Goal: Task Accomplishment & Management: Complete application form

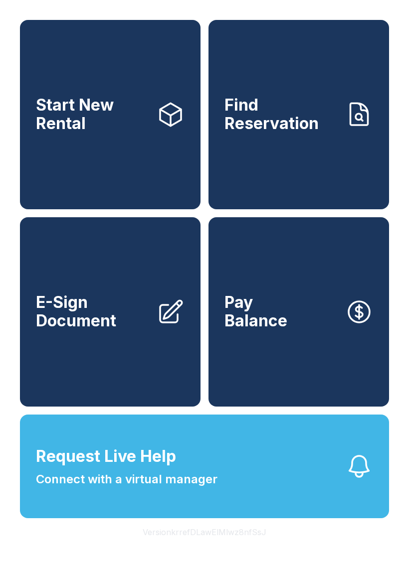
scroll to position [12, 0]
click at [107, 357] on link "E-Sign Document" at bounding box center [110, 311] width 180 height 189
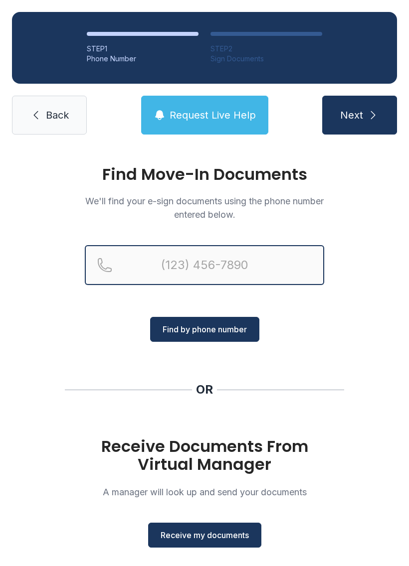
click at [221, 260] on input "Reservation phone number" at bounding box center [204, 265] width 239 height 40
type input "[PHONE_NUMBER]"
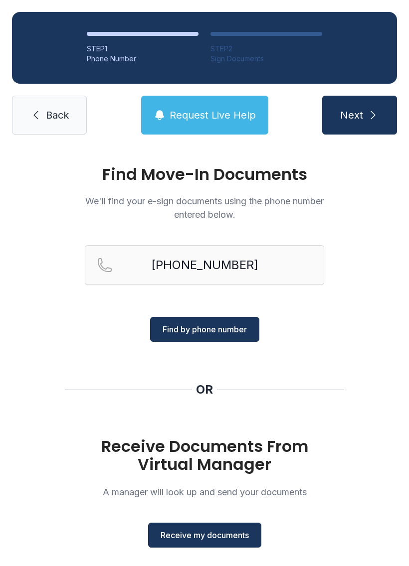
click at [230, 328] on span "Find by phone number" at bounding box center [204, 329] width 84 height 12
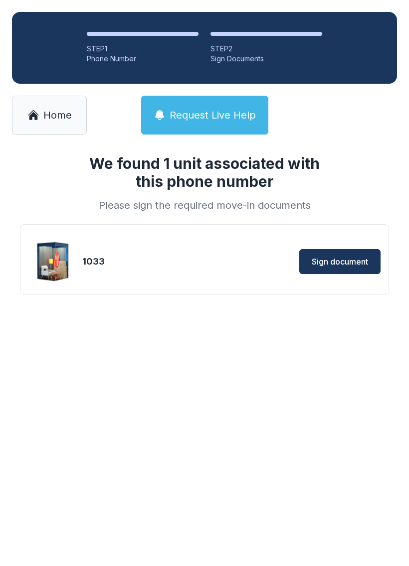
click at [350, 254] on button "Sign document" at bounding box center [339, 261] width 81 height 25
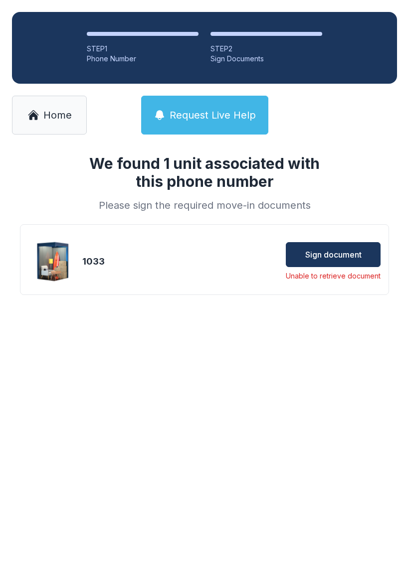
click at [348, 253] on span "Sign document" at bounding box center [333, 255] width 56 height 12
click at [355, 261] on button "Sign document" at bounding box center [333, 254] width 95 height 25
click at [63, 116] on span "Home" at bounding box center [57, 115] width 28 height 14
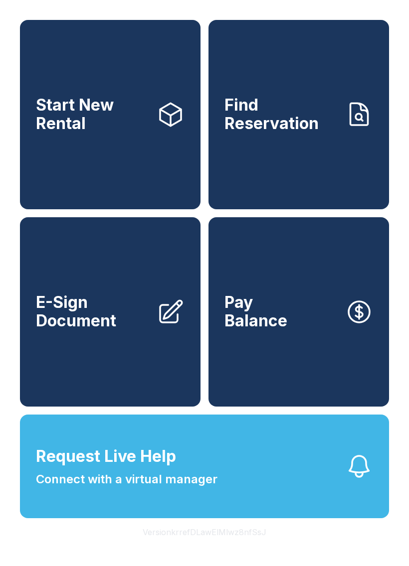
click at [124, 330] on span "E-Sign Document" at bounding box center [92, 312] width 113 height 36
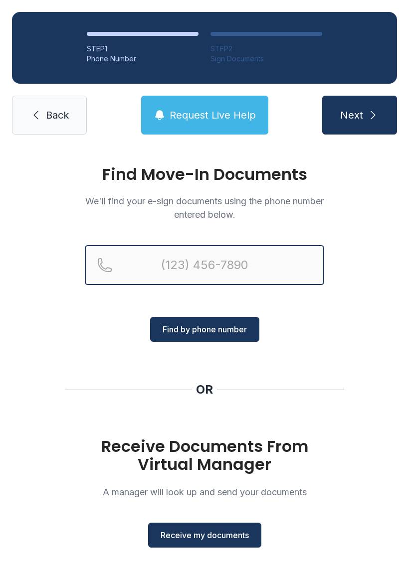
click at [223, 272] on input "Reservation phone number" at bounding box center [204, 265] width 239 height 40
type input "[PHONE_NUMBER]"
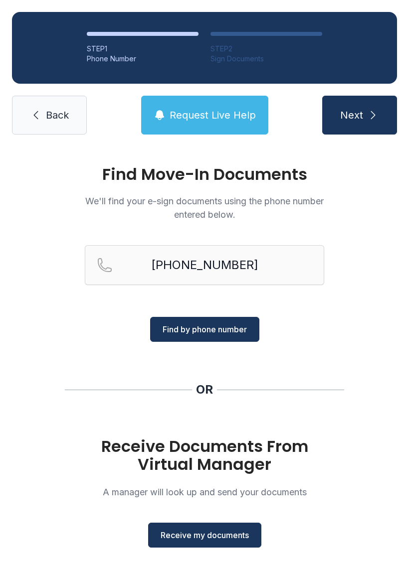
click at [235, 339] on button "Find by phone number" at bounding box center [204, 329] width 109 height 25
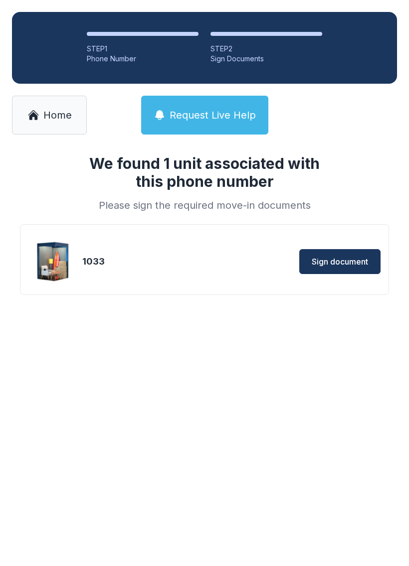
click at [361, 269] on button "Sign document" at bounding box center [339, 261] width 81 height 25
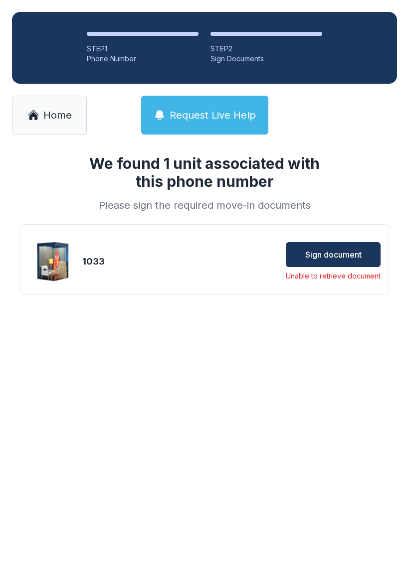
click at [338, 257] on span "Sign document" at bounding box center [333, 255] width 56 height 12
click at [34, 111] on icon at bounding box center [33, 112] width 10 height 5
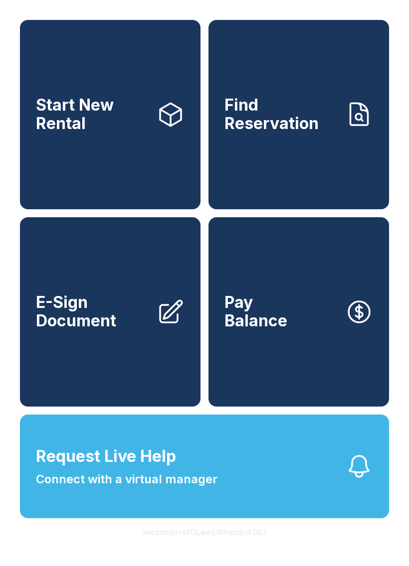
click at [98, 373] on link "E-Sign Document" at bounding box center [110, 311] width 180 height 189
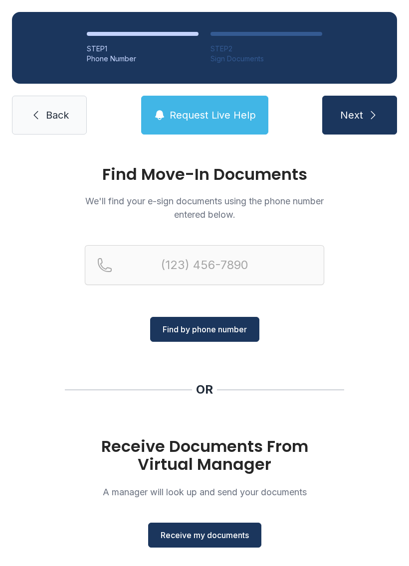
click at [181, 534] on span "Receive my documents" at bounding box center [204, 535] width 88 height 12
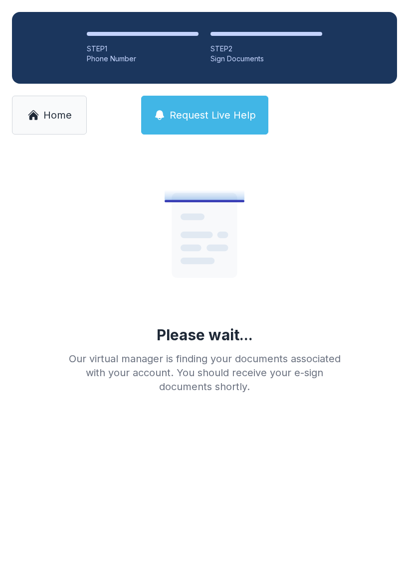
click at [56, 120] on span "Home" at bounding box center [57, 115] width 28 height 14
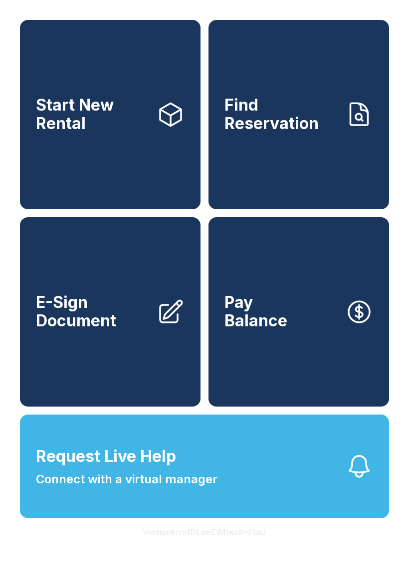
click at [144, 369] on link "E-Sign Document" at bounding box center [110, 311] width 180 height 189
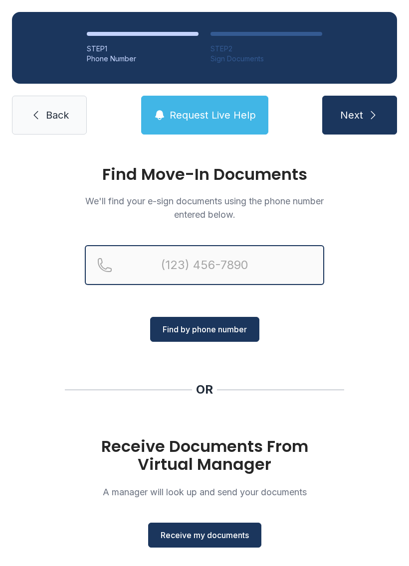
click at [253, 264] on input "Reservation phone number" at bounding box center [204, 265] width 239 height 40
type input "[PHONE_NUMBER]"
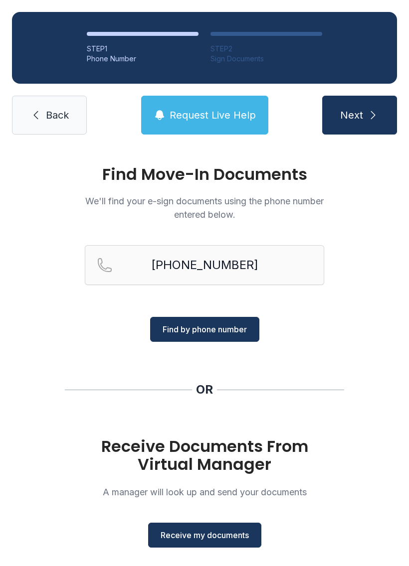
click at [242, 330] on span "Find by phone number" at bounding box center [204, 329] width 84 height 12
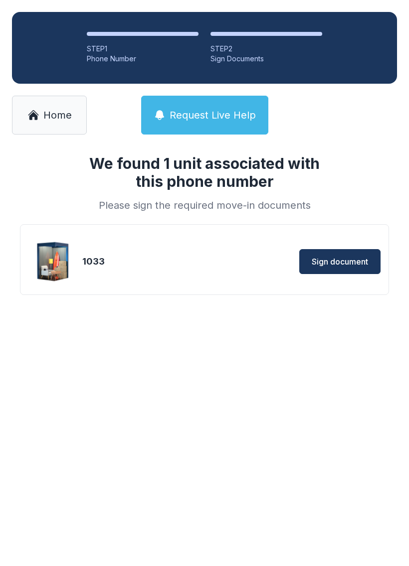
click at [355, 269] on button "Sign document" at bounding box center [339, 261] width 81 height 25
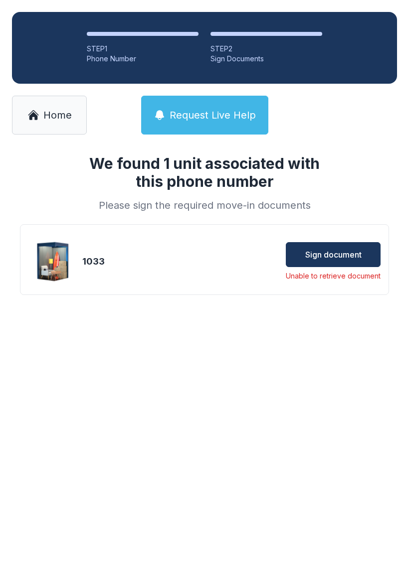
click at [343, 250] on span "Sign document" at bounding box center [333, 255] width 56 height 12
click at [345, 250] on span "Sign document" at bounding box center [333, 255] width 56 height 12
click at [54, 114] on span "Home" at bounding box center [57, 115] width 28 height 14
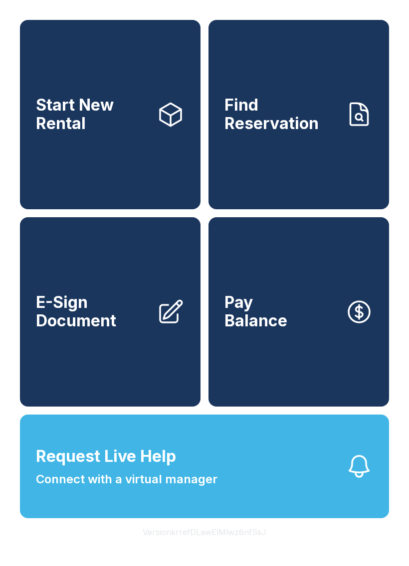
click at [113, 330] on span "E-Sign Document" at bounding box center [92, 312] width 113 height 36
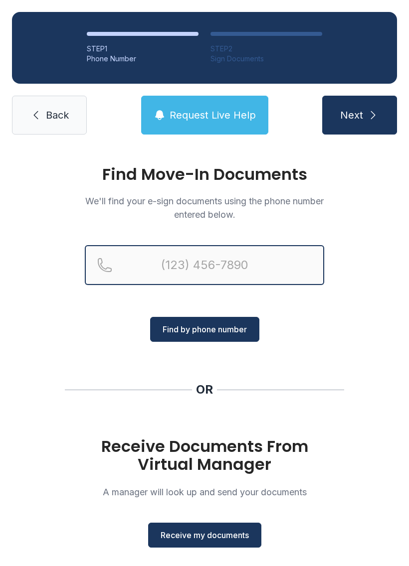
click at [240, 266] on input "Reservation phone number" at bounding box center [204, 265] width 239 height 40
type input "[PHONE_NUMBER]"
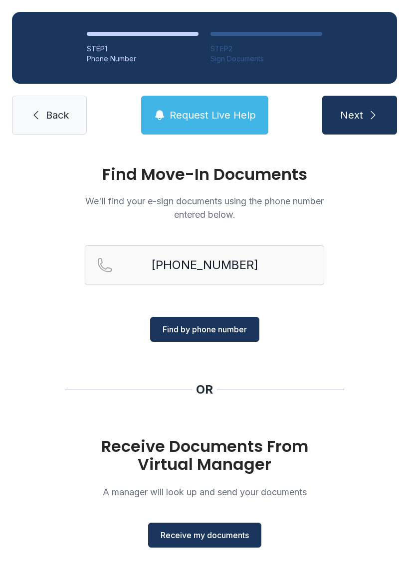
click at [243, 323] on button "Find by phone number" at bounding box center [204, 329] width 109 height 25
click at [227, 331] on span "Find by phone number" at bounding box center [204, 329] width 84 height 12
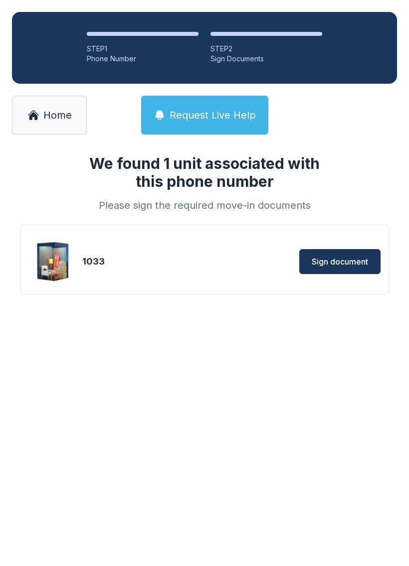
click at [345, 268] on button "Sign document" at bounding box center [339, 261] width 81 height 25
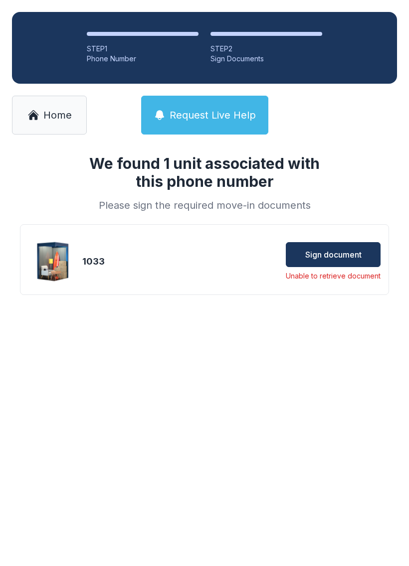
click at [338, 248] on button "Sign document" at bounding box center [333, 254] width 95 height 25
click at [53, 112] on span "Home" at bounding box center [57, 115] width 28 height 14
